Goal: Navigation & Orientation: Find specific page/section

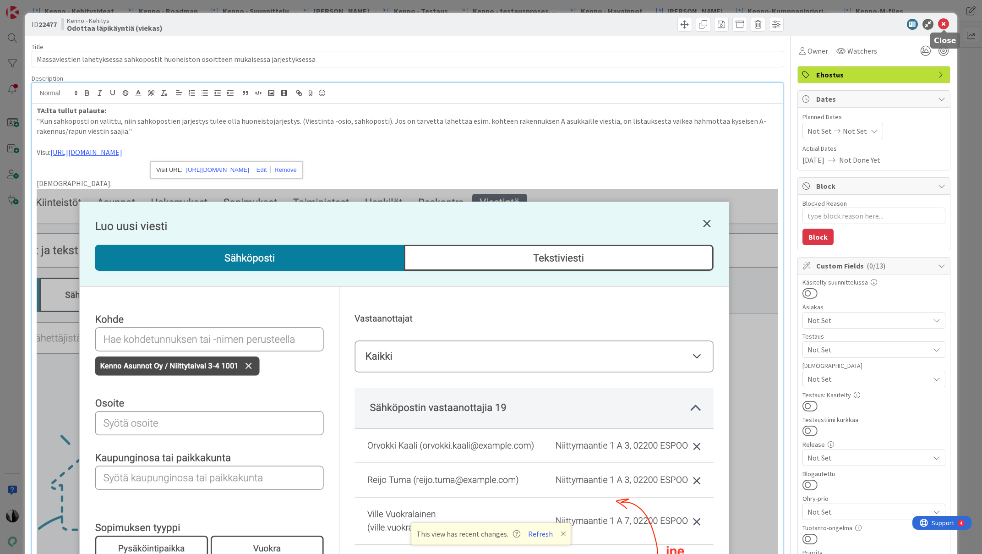
click at [946, 22] on icon at bounding box center [943, 24] width 11 height 11
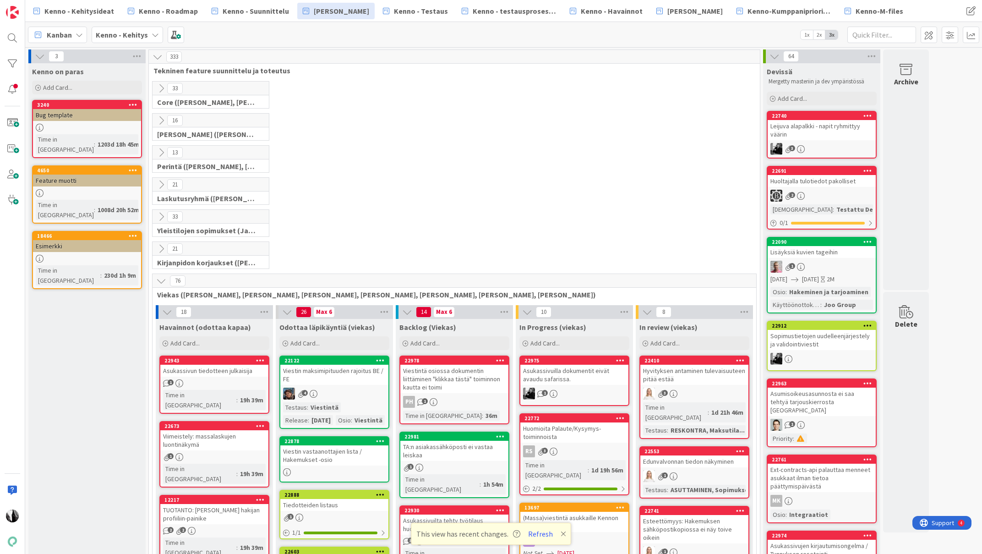
click at [162, 280] on icon at bounding box center [161, 281] width 10 height 10
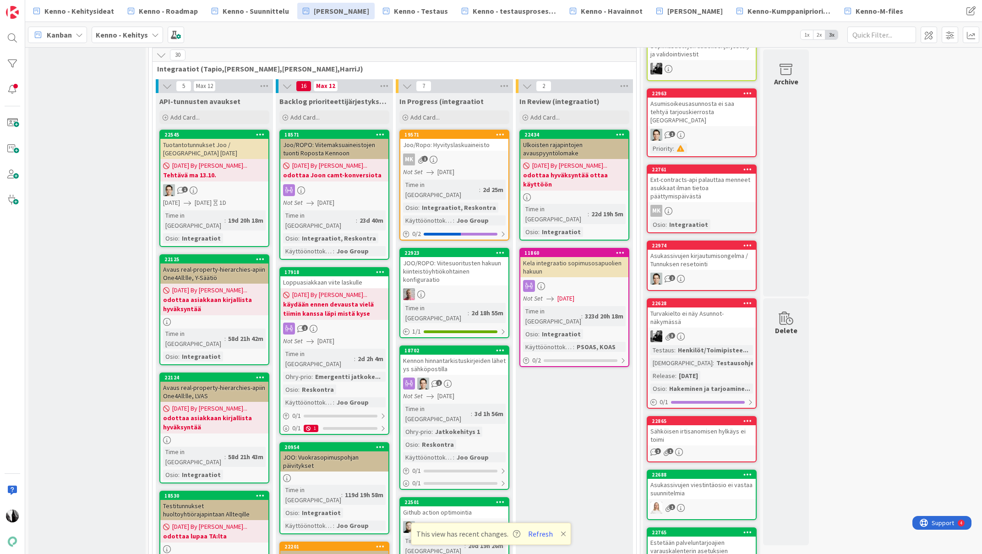
scroll to position [291, 0]
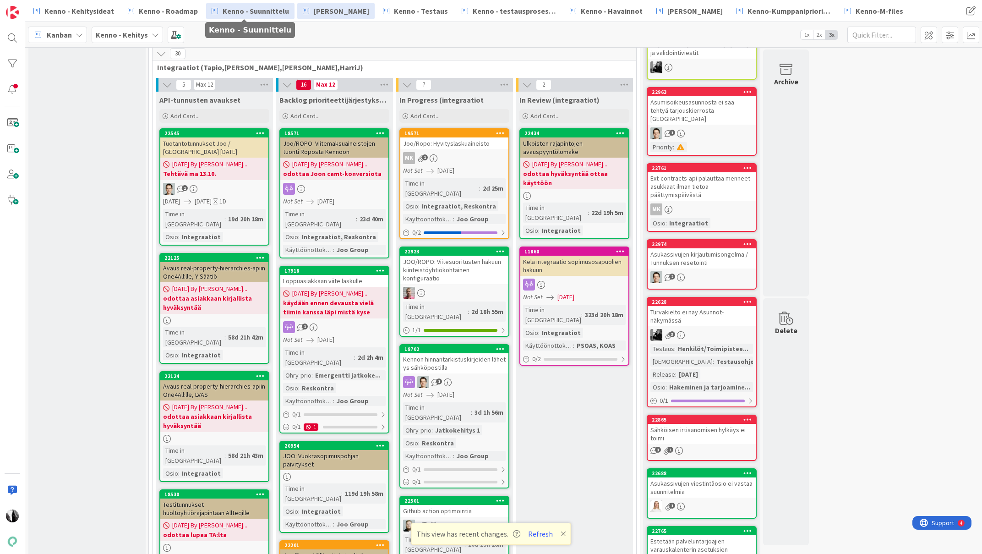
click at [254, 9] on span "Kenno - Suunnittelu" at bounding box center [256, 10] width 66 height 11
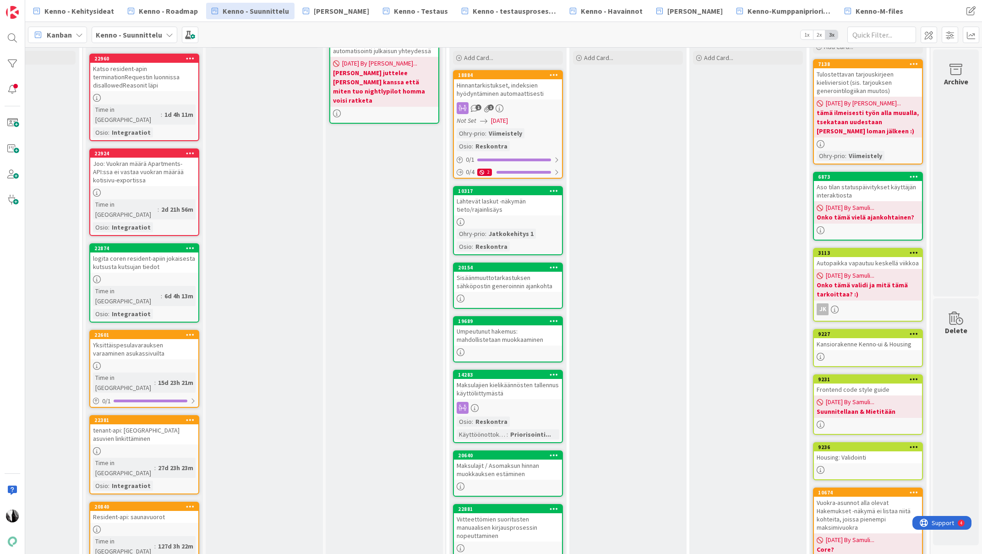
scroll to position [0, 911]
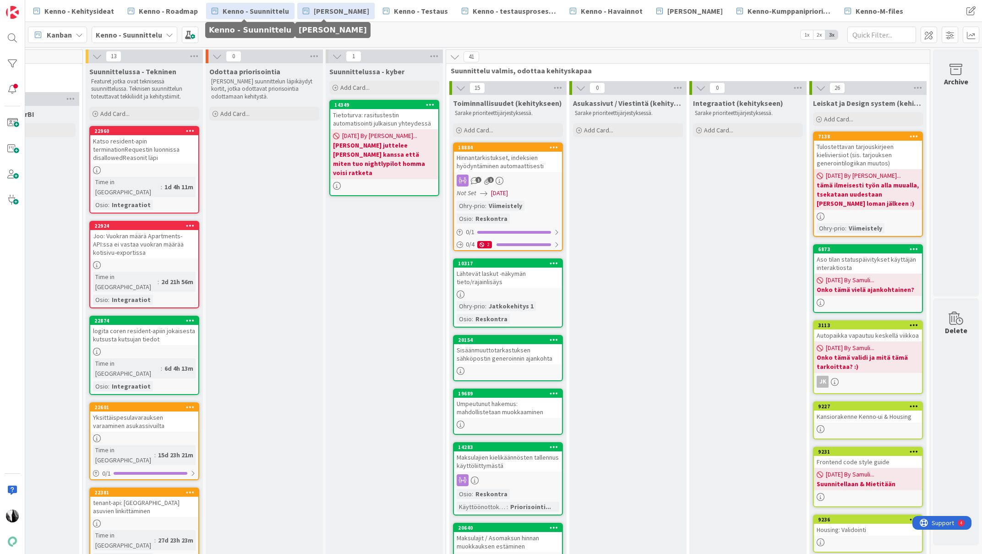
click at [342, 11] on span "[PERSON_NAME]" at bounding box center [341, 10] width 55 height 11
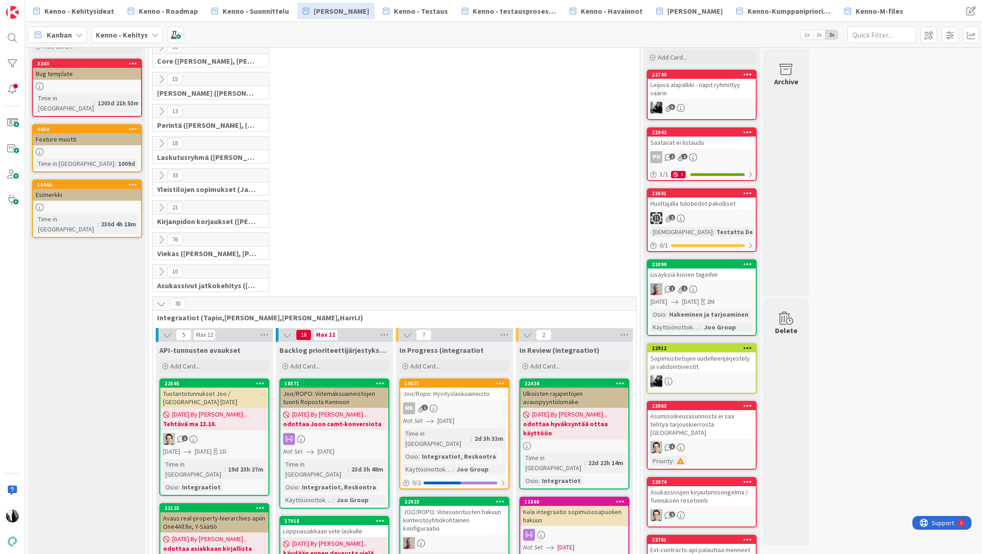
scroll to position [43, 0]
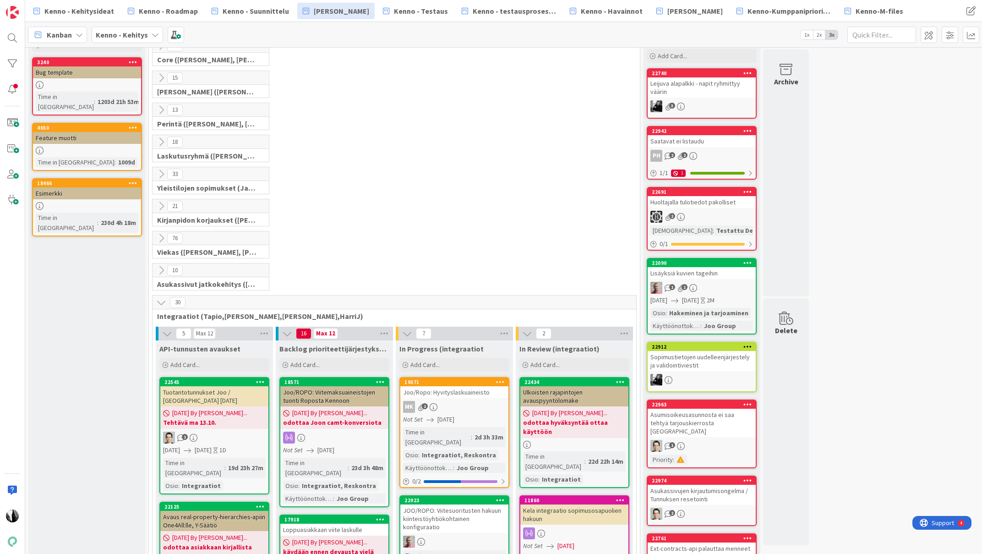
click at [159, 269] on icon at bounding box center [161, 270] width 10 height 10
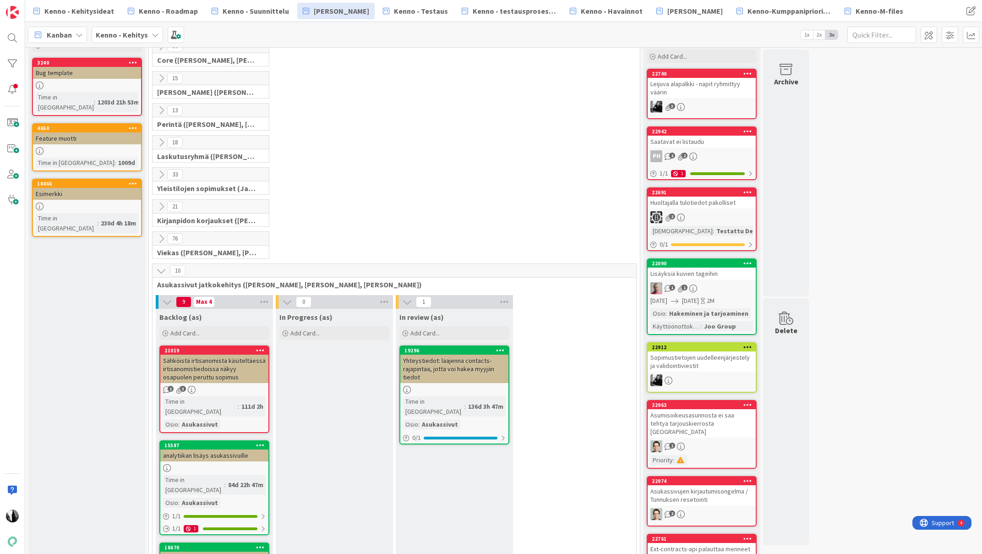
click at [159, 238] on icon at bounding box center [161, 239] width 10 height 10
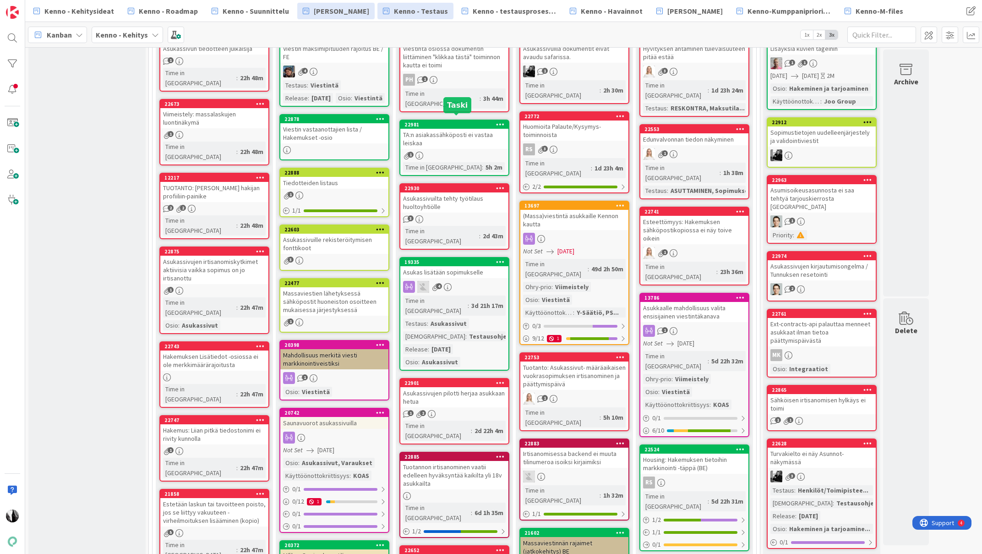
scroll to position [315, 0]
